Goal: Task Accomplishment & Management: Manage account settings

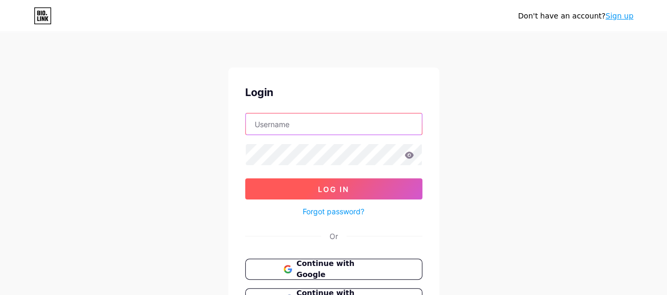
type input "[EMAIL_ADDRESS][DOMAIN_NAME]"
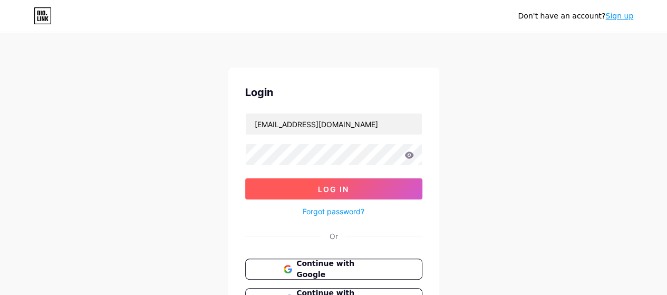
click at [359, 189] on button "Log In" at bounding box center [333, 188] width 177 height 21
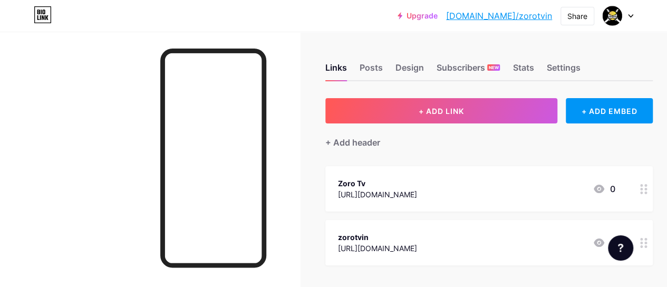
click at [629, 14] on icon at bounding box center [630, 16] width 5 height 4
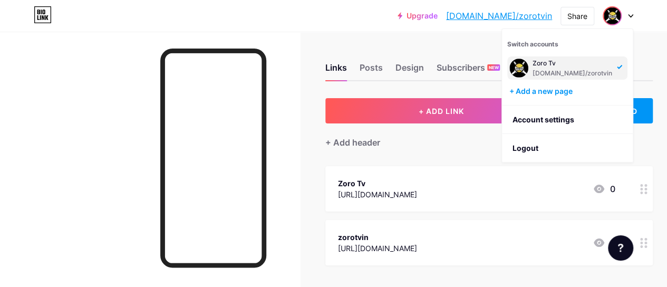
click at [430, 138] on div "+ Add header" at bounding box center [488, 136] width 327 height 26
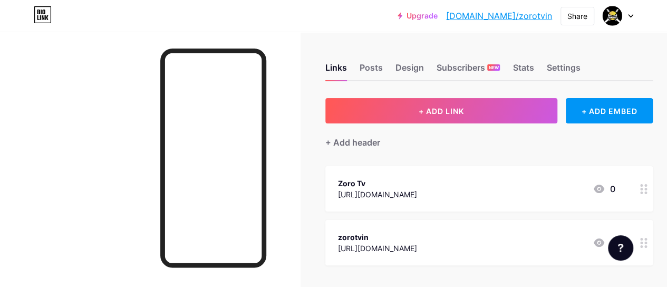
click at [647, 192] on icon at bounding box center [643, 189] width 7 height 10
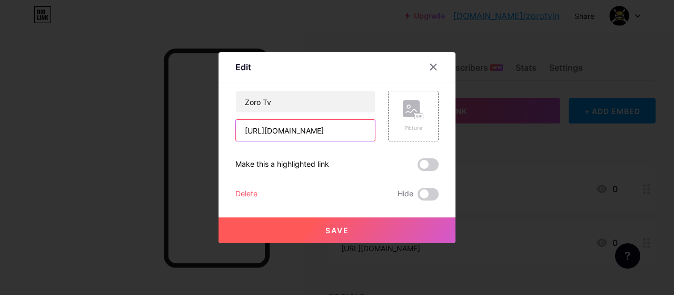
drag, startPoint x: 290, startPoint y: 131, endPoint x: 296, endPoint y: 131, distance: 6.3
click at [296, 131] on input "[URL][DOMAIN_NAME]" at bounding box center [305, 130] width 139 height 21
type input "[URL][DOMAIN_NAME]"
click at [338, 222] on button "Save" at bounding box center [337, 229] width 237 height 25
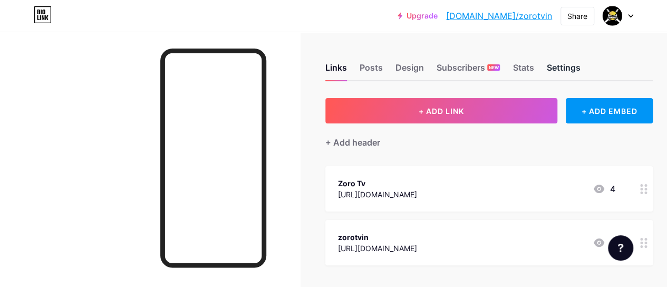
click at [556, 63] on div "Settings" at bounding box center [563, 70] width 34 height 19
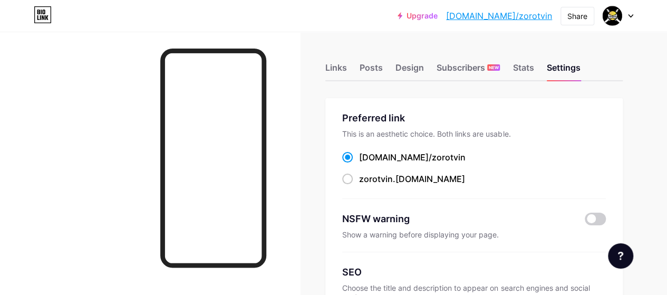
click at [623, 20] on div at bounding box center [617, 15] width 31 height 19
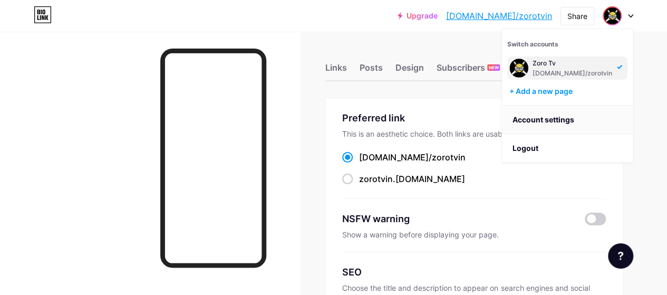
click at [549, 119] on link "Account settings" at bounding box center [567, 119] width 131 height 28
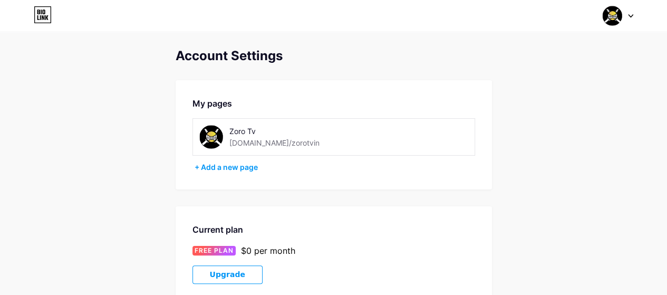
click at [620, 24] on span at bounding box center [612, 16] width 20 height 20
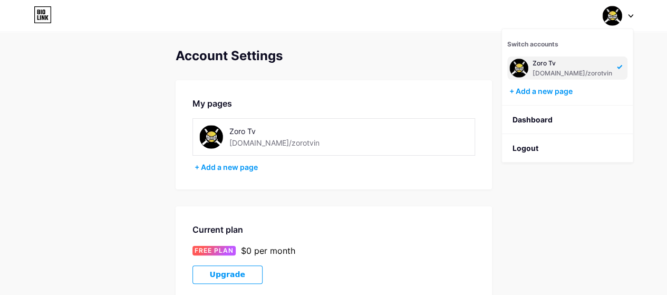
click at [563, 67] on div "Zoro Tv [DOMAIN_NAME]/zorotvin" at bounding box center [572, 67] width 80 height 19
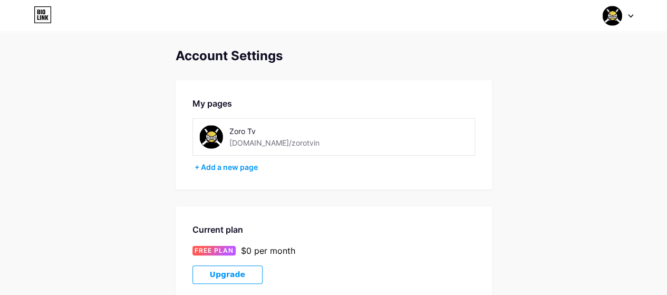
click at [610, 18] on img at bounding box center [612, 16] width 20 height 20
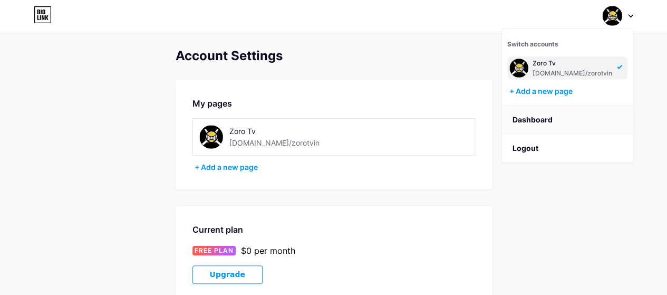
click at [547, 116] on link "Dashboard" at bounding box center [567, 119] width 131 height 28
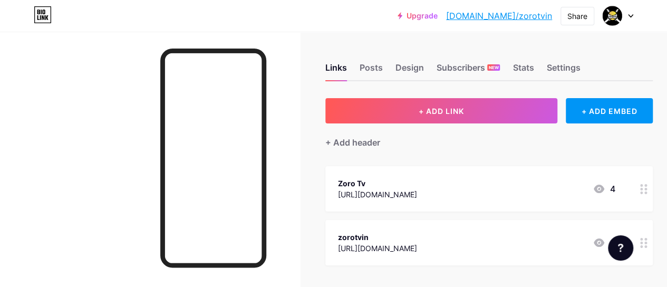
click at [604, 191] on icon at bounding box center [598, 188] width 11 height 8
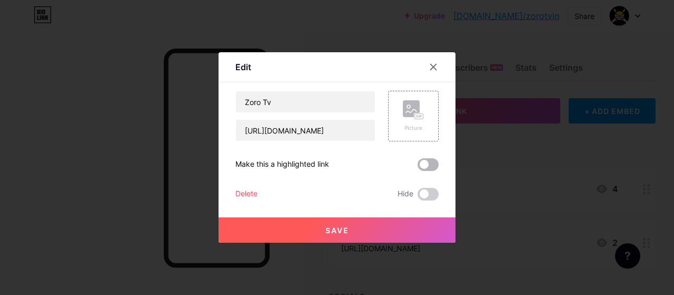
click at [422, 159] on span at bounding box center [428, 164] width 21 height 13
click at [418, 167] on input "checkbox" at bounding box center [418, 167] width 0 height 0
click at [339, 229] on span "Save" at bounding box center [338, 230] width 24 height 9
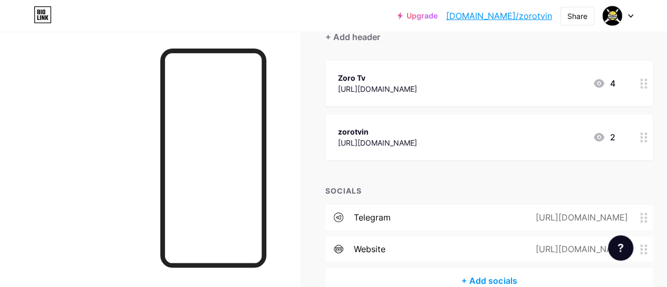
scroll to position [164, 0]
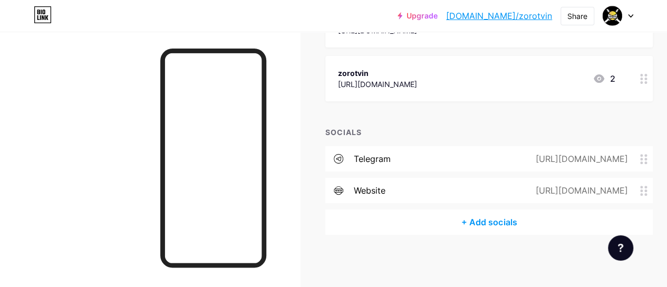
click at [363, 190] on div "website" at bounding box center [370, 190] width 32 height 13
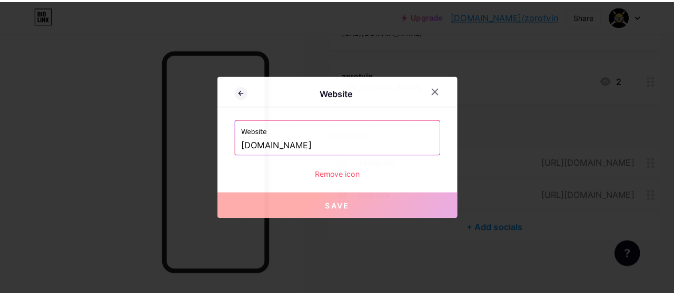
scroll to position [156, 0]
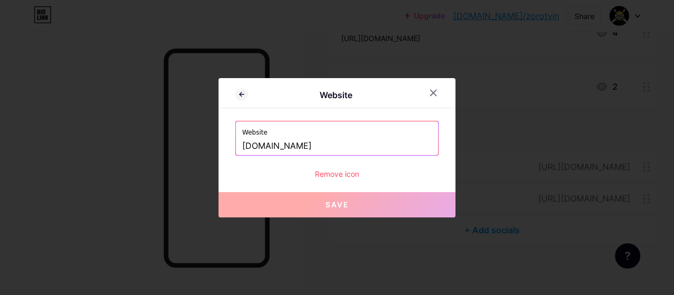
drag, startPoint x: 267, startPoint y: 147, endPoint x: 296, endPoint y: 147, distance: 29.0
click at [296, 147] on input "zorotv.in" at bounding box center [337, 146] width 190 height 18
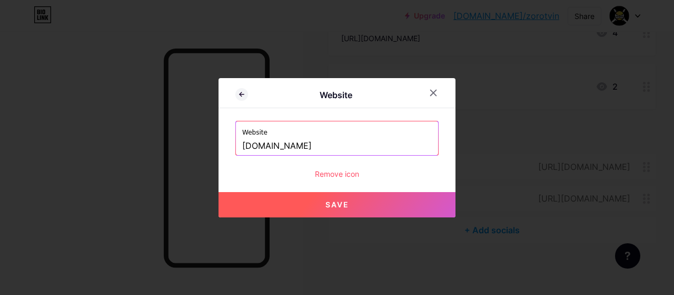
click at [334, 208] on span "Save" at bounding box center [338, 204] width 24 height 9
type input "https://zorotv.co.at"
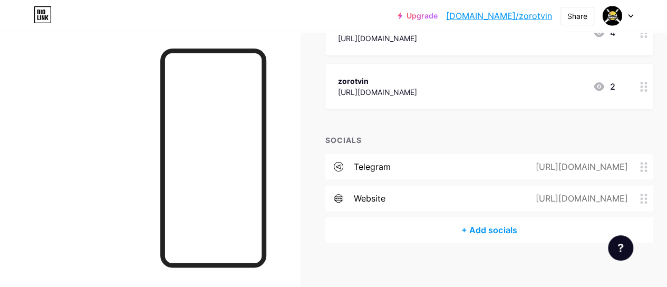
click at [483, 233] on div "+ Add socials" at bounding box center [488, 229] width 327 height 25
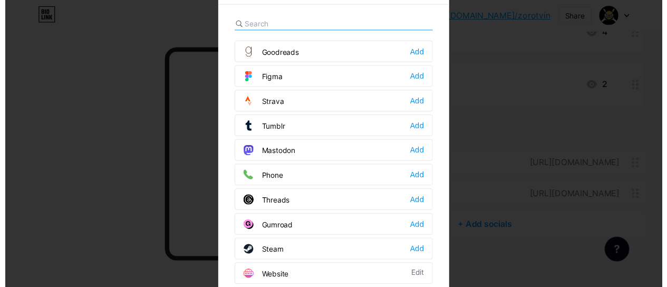
scroll to position [25, 0]
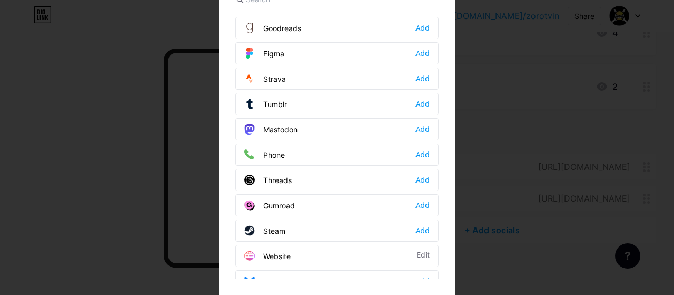
click at [534, 104] on div at bounding box center [337, 122] width 674 height 295
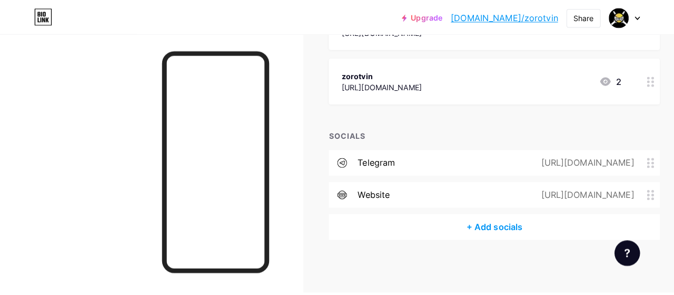
scroll to position [0, 0]
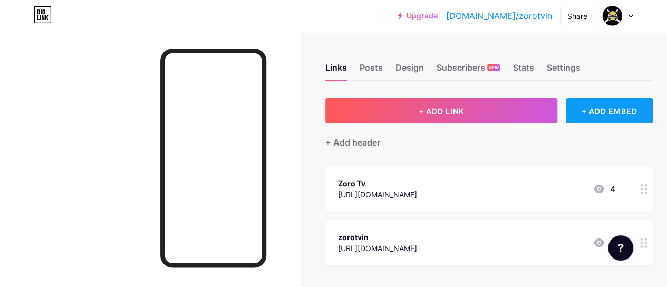
click at [628, 108] on div "+ ADD EMBED" at bounding box center [608, 110] width 87 height 25
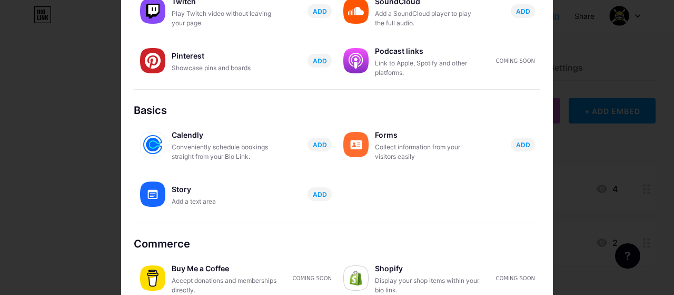
scroll to position [237, 0]
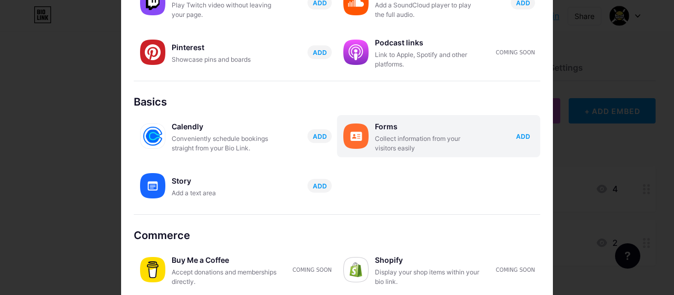
click at [516, 136] on span "ADD" at bounding box center [523, 136] width 14 height 9
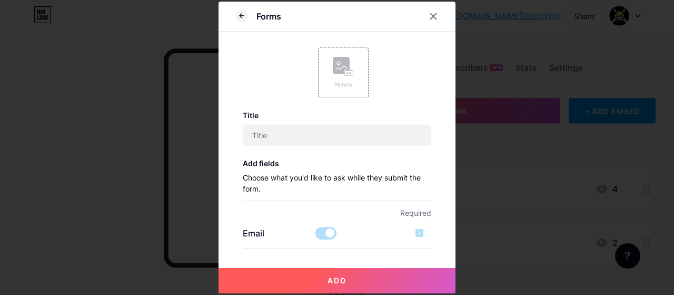
scroll to position [0, 0]
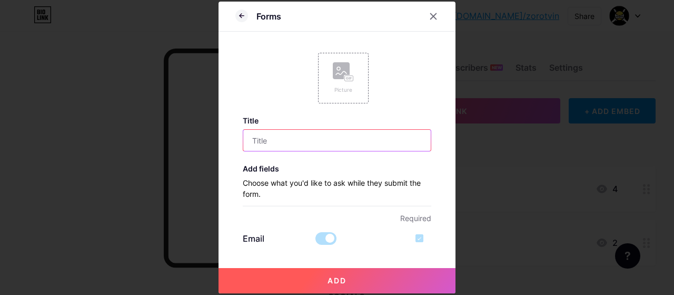
click at [347, 141] on input "text" at bounding box center [337, 140] width 188 height 21
click at [327, 173] on div "Add fields Choose what you'd like to ask while they submit the form." at bounding box center [337, 185] width 189 height 42
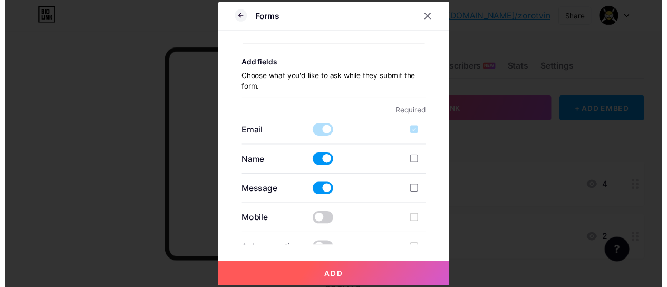
scroll to position [105, 0]
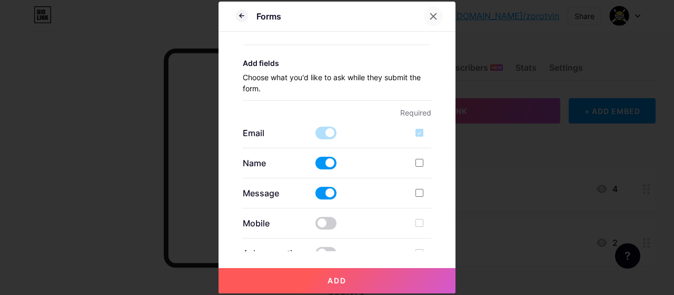
click at [429, 14] on icon at bounding box center [433, 16] width 8 height 8
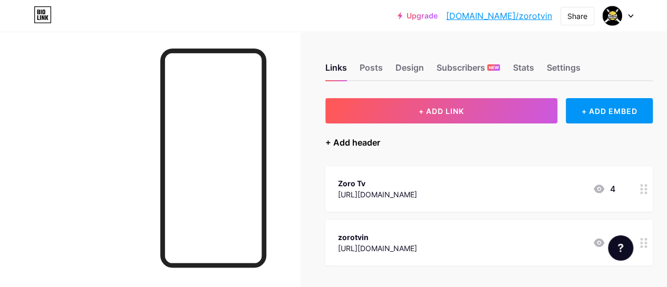
click at [356, 142] on div "+ Add header" at bounding box center [352, 142] width 55 height 13
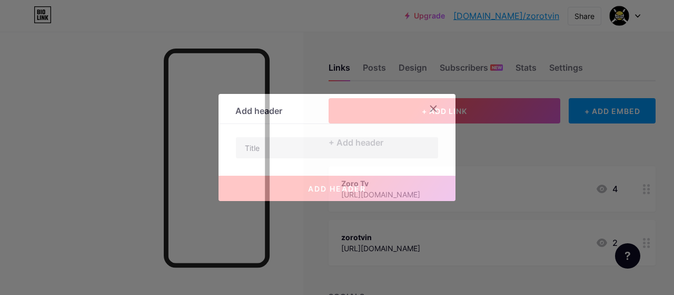
click at [435, 106] on div at bounding box center [433, 108] width 19 height 19
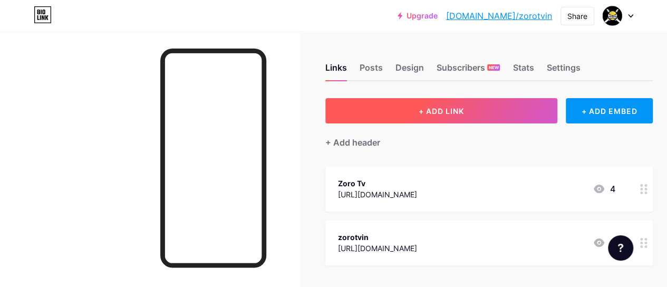
click at [461, 108] on span "+ ADD LINK" at bounding box center [440, 110] width 45 height 9
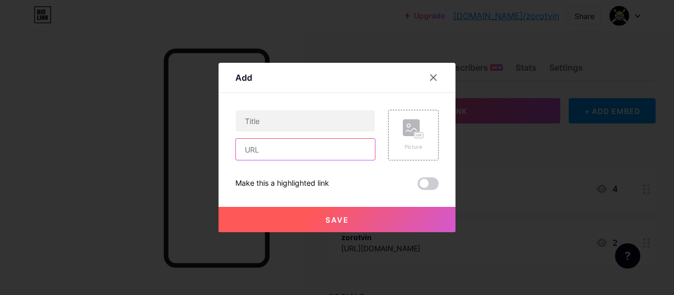
click at [293, 153] on input "text" at bounding box center [305, 149] width 139 height 21
click at [432, 72] on div at bounding box center [433, 77] width 19 height 19
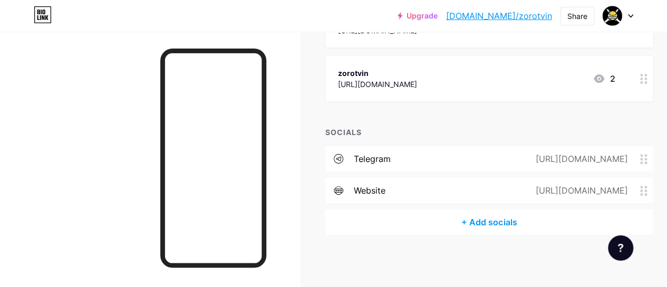
scroll to position [0, 0]
